Goal: Information Seeking & Learning: Learn about a topic

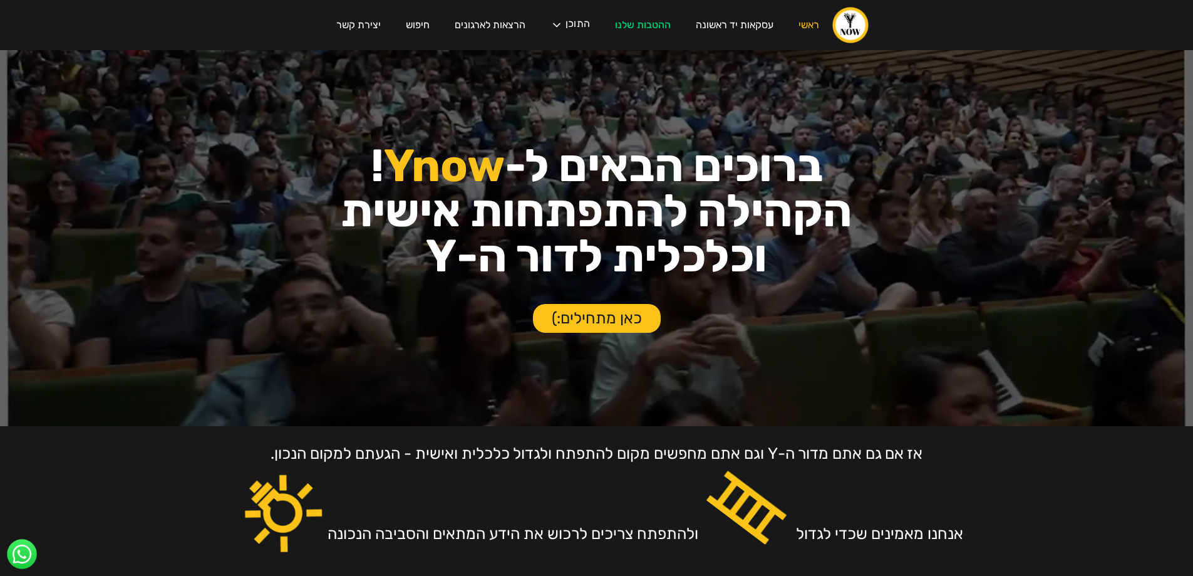
click at [558, 21] on div "עסקת פריסייל קבוצתית בצומת סביון לחברי הקהילה! ‍ אחרי חצי שנה של חיפושים, נכנסה…" at bounding box center [596, 288] width 1193 height 576
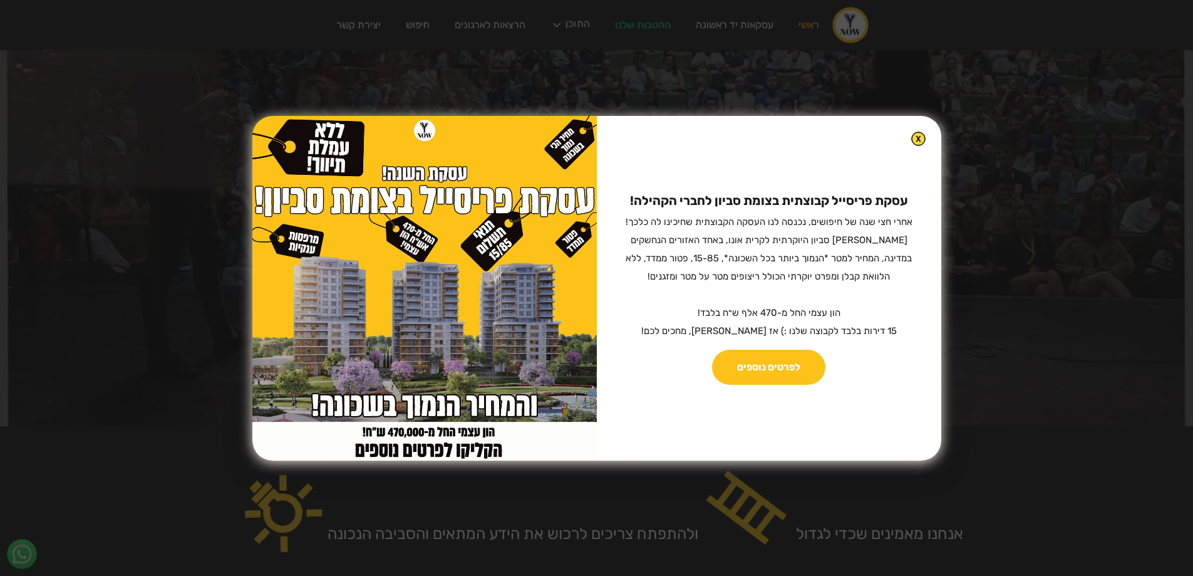
click at [912, 143] on img at bounding box center [919, 139] width 14 height 14
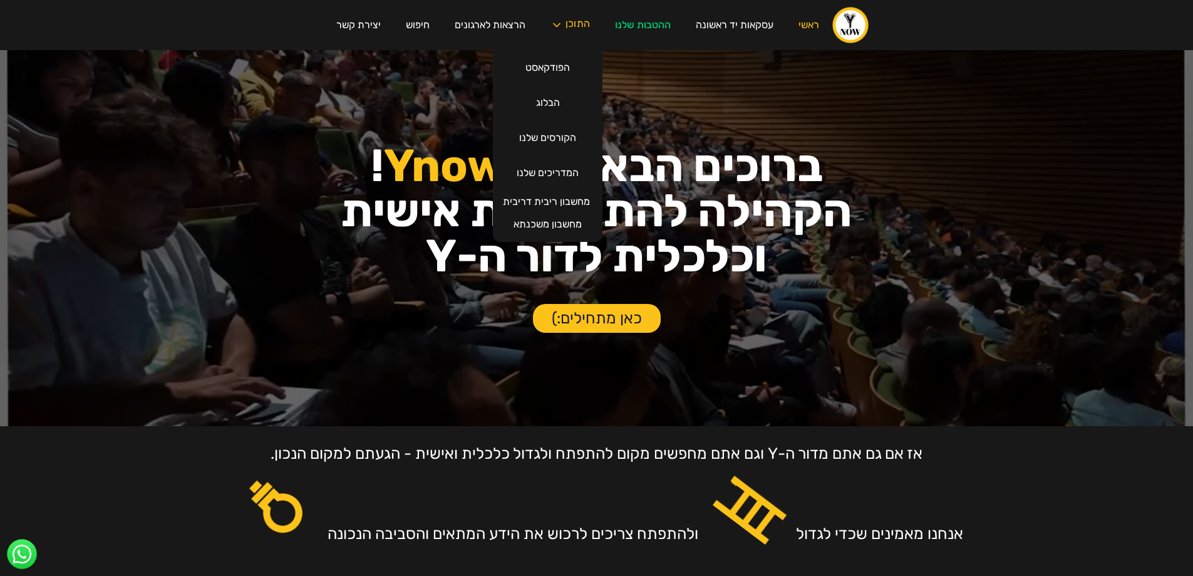
click at [583, 26] on div "התוכן" at bounding box center [578, 25] width 24 height 13
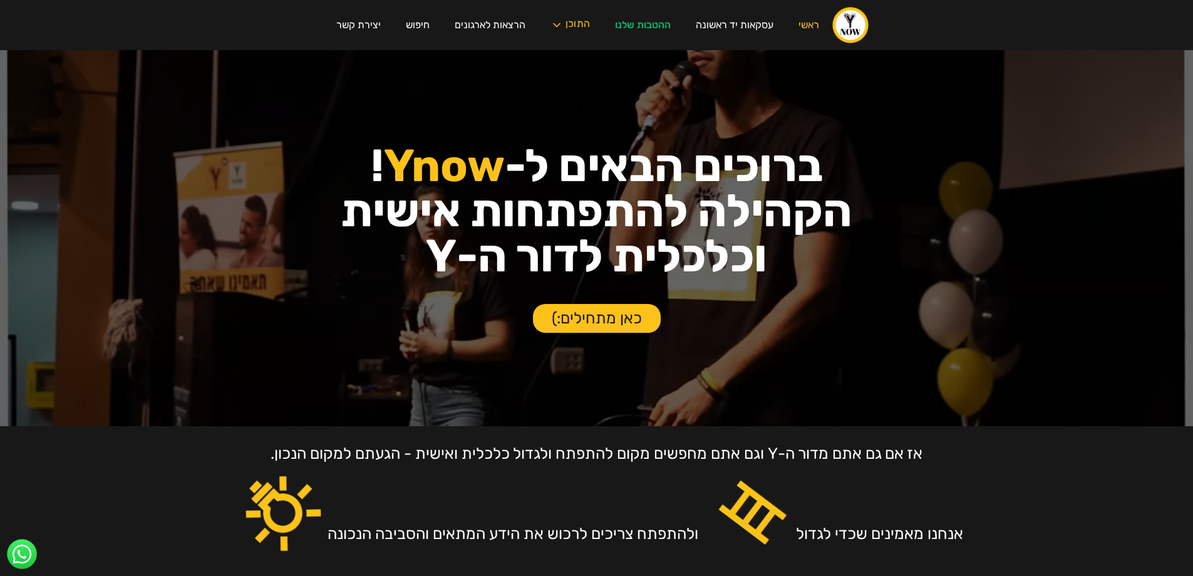
click at [583, 26] on div "התוכן" at bounding box center [578, 25] width 24 height 13
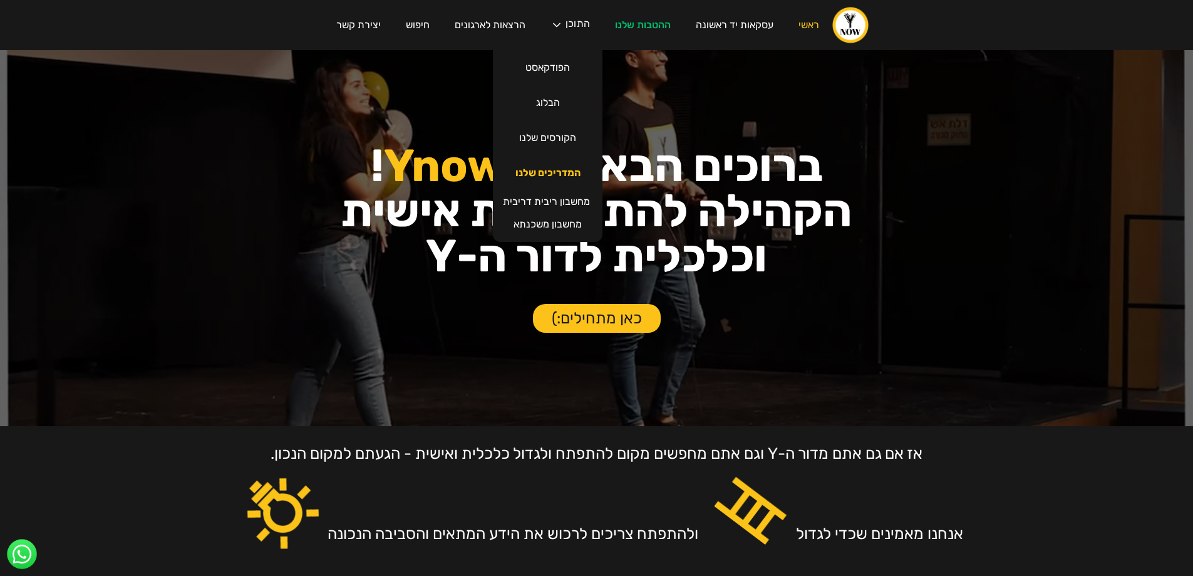
click at [558, 172] on link "המדריכים שלנו" at bounding box center [548, 172] width 90 height 35
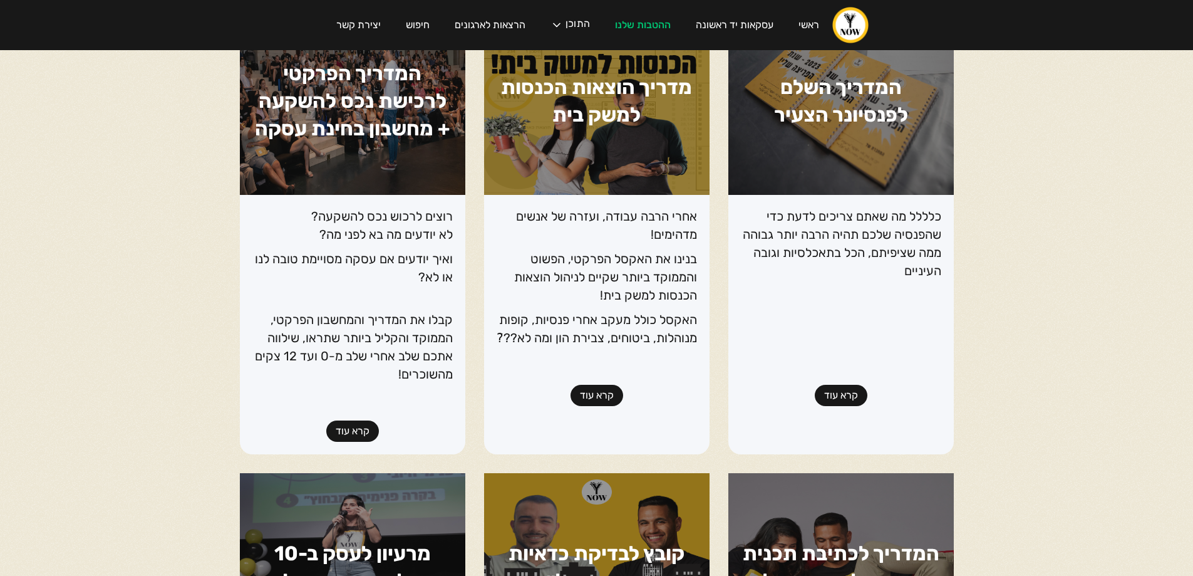
scroll to position [251, 0]
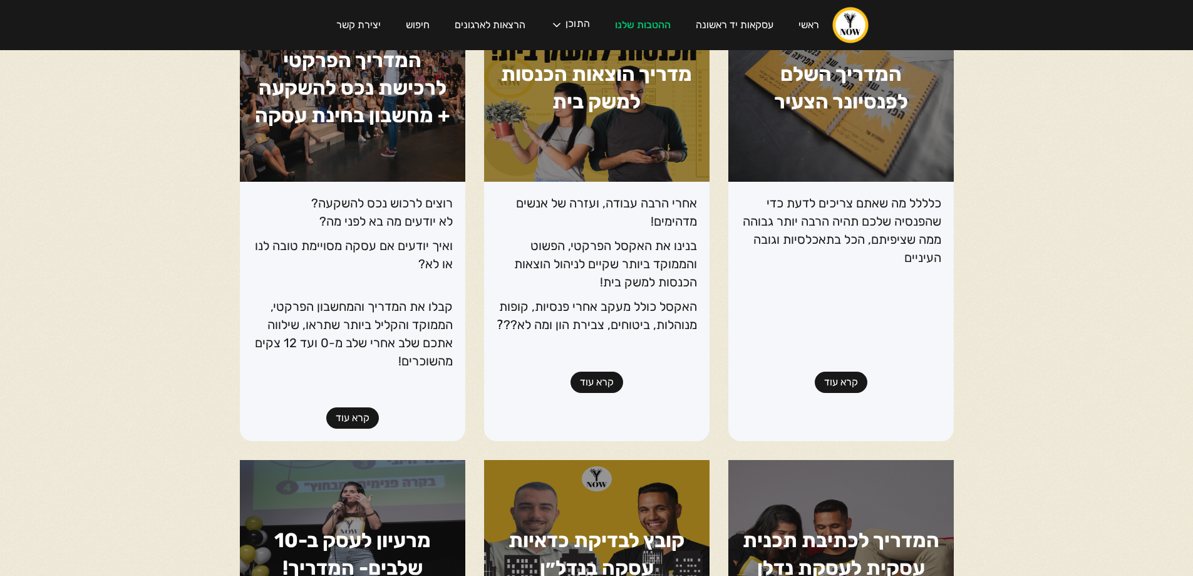
click at [598, 379] on link "קרא עוד" at bounding box center [597, 382] width 53 height 21
